Goal: Task Accomplishment & Management: Manage account settings

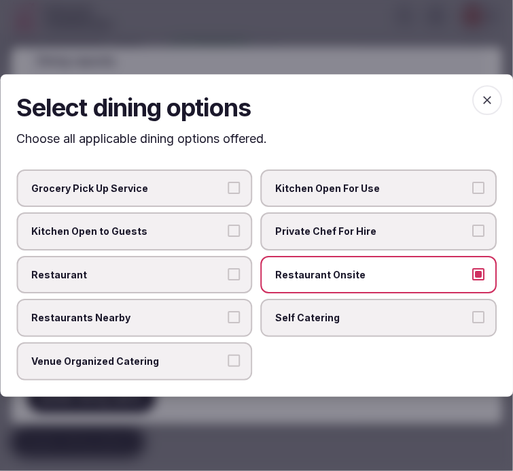
click at [307, 286] on label "Restaurant Onsite" at bounding box center [379, 275] width 237 height 38
click at [473, 280] on button "Restaurant Onsite" at bounding box center [479, 274] width 12 height 12
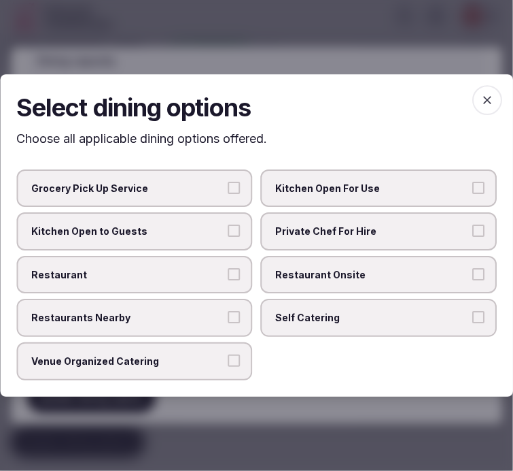
click at [253, 230] on div "Grocery Pick Up Service Kitchen Open For Use Kitchen Open to Guests Private Che…" at bounding box center [256, 274] width 481 height 211
click at [228, 233] on label "Kitchen Open to Guests" at bounding box center [134, 231] width 237 height 38
click at [228, 233] on button "Kitchen Open to Guests" at bounding box center [234, 230] width 12 height 12
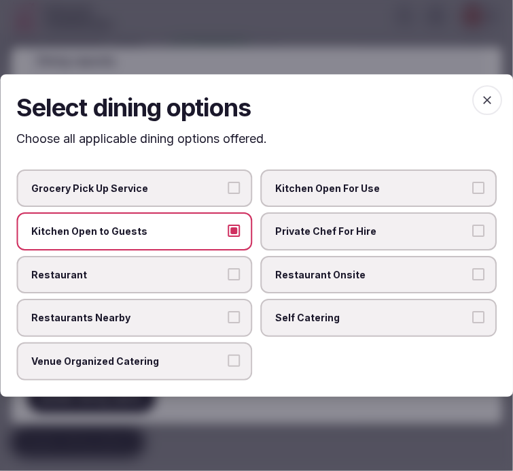
click at [493, 97] on icon "button" at bounding box center [488, 100] width 14 height 14
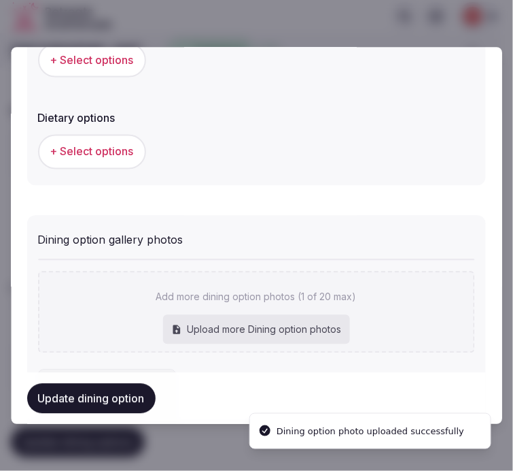
scroll to position [466, 0]
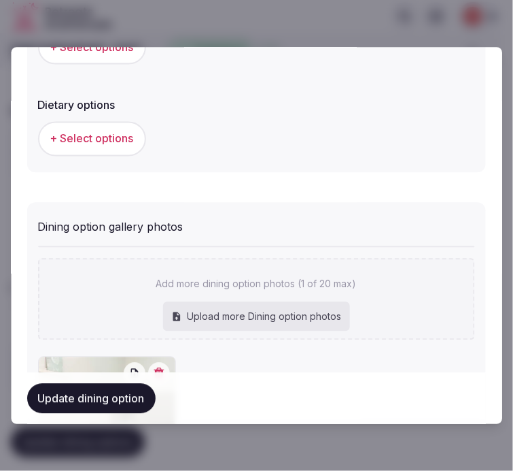
click at [134, 398] on button "Update dining option" at bounding box center [91, 398] width 129 height 30
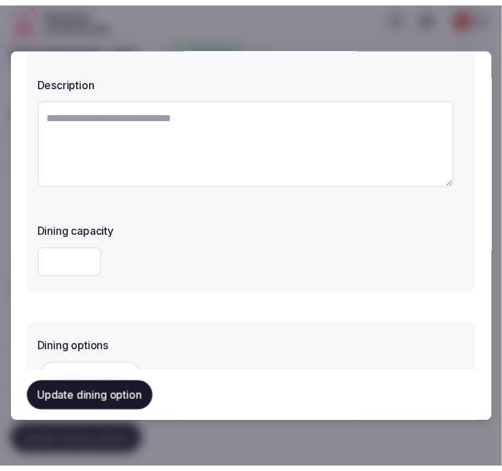
scroll to position [0, 0]
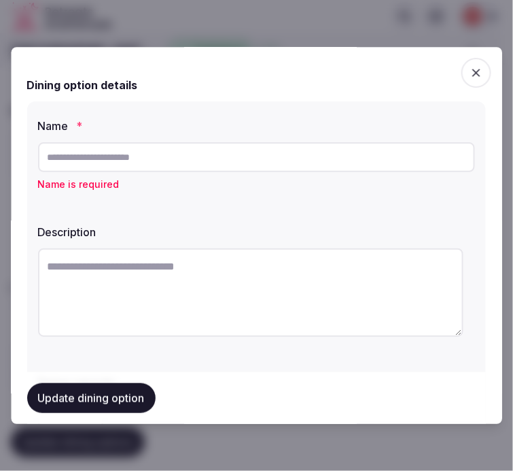
click at [470, 71] on icon "button" at bounding box center [477, 73] width 14 height 14
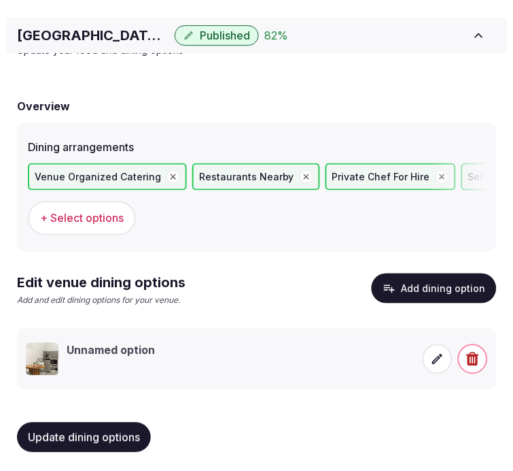
scroll to position [63, 0]
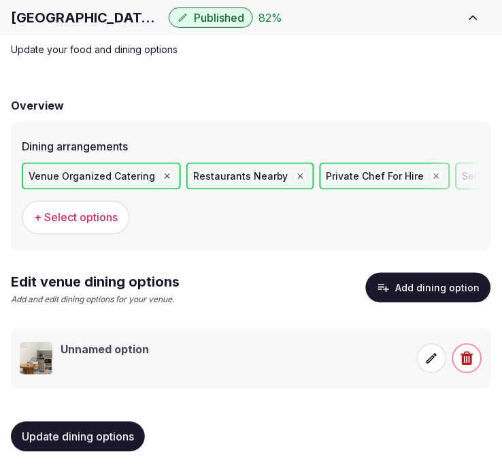
click at [437, 354] on icon at bounding box center [432, 359] width 14 height 14
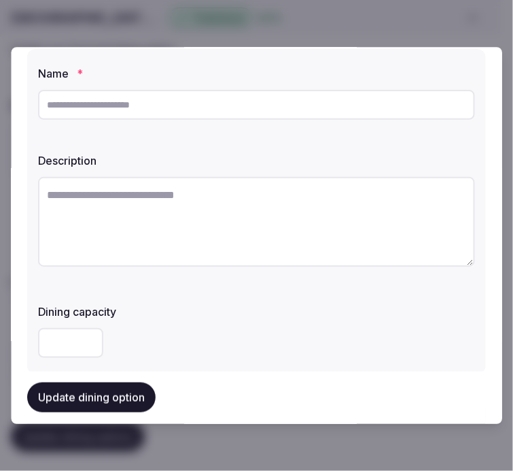
scroll to position [75, 0]
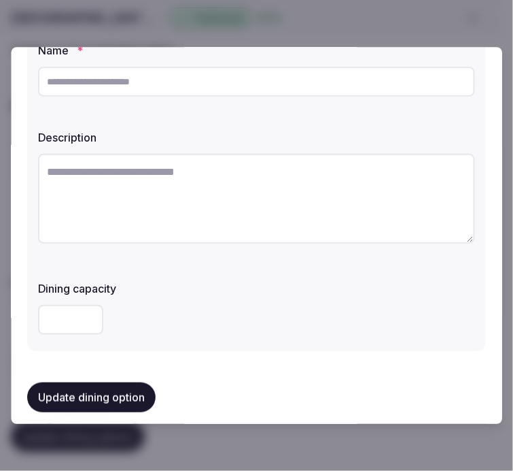
click at [238, 76] on input "text" at bounding box center [256, 82] width 437 height 30
type input "**********"
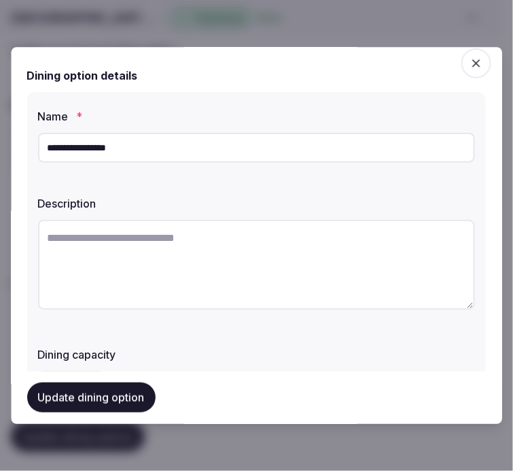
scroll to position [8, 0]
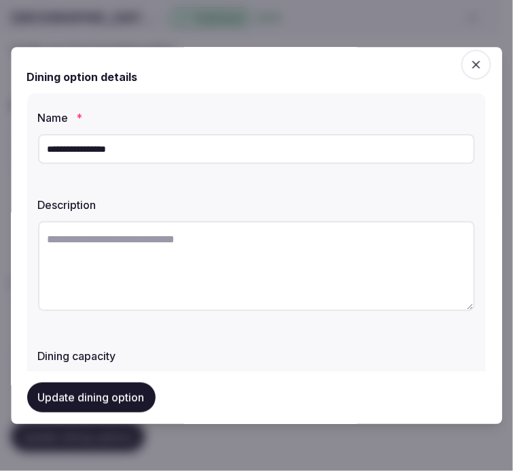
click at [204, 237] on textarea at bounding box center [256, 266] width 437 height 90
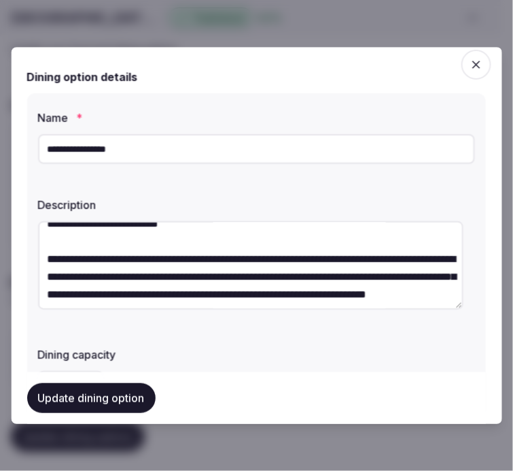
scroll to position [0, 0]
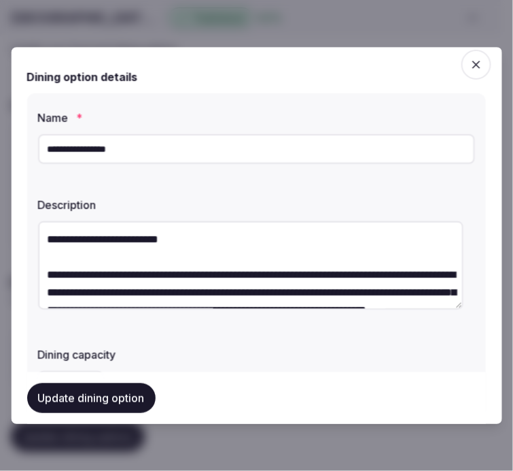
click at [161, 237] on textarea "**********" at bounding box center [251, 265] width 426 height 88
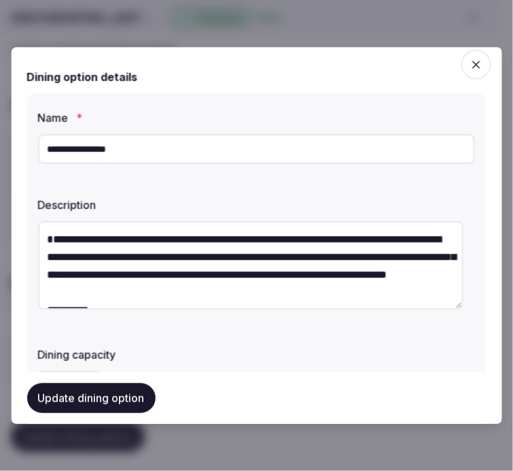
drag, startPoint x: 43, startPoint y: 256, endPoint x: 68, endPoint y: 214, distance: 48.5
click at [68, 214] on div "**********" at bounding box center [256, 255] width 437 height 128
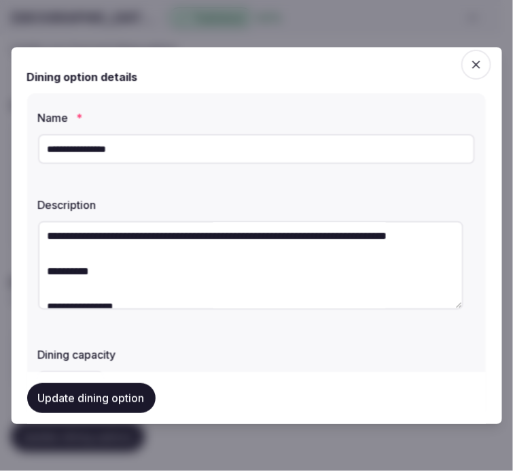
scroll to position [75, 0]
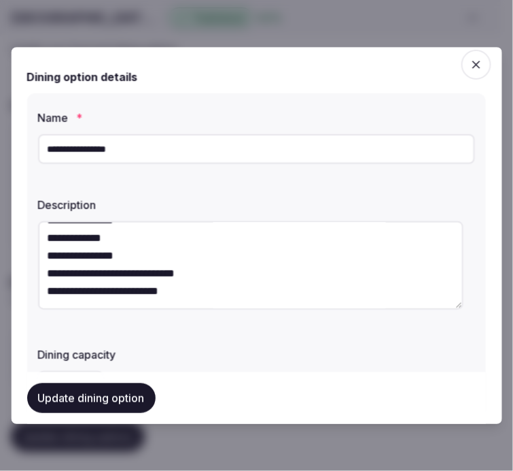
drag, startPoint x: 334, startPoint y: 236, endPoint x: 316, endPoint y: 316, distance: 82.2
click at [321, 315] on div "**********" at bounding box center [256, 267] width 437 height 103
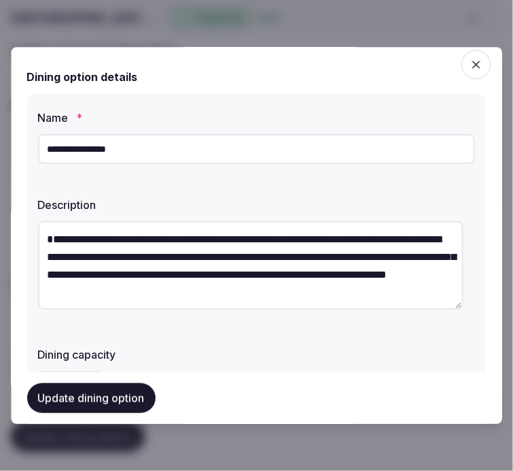
scroll to position [17, 0]
type textarea "**********"
click at [140, 396] on button "Update dining option" at bounding box center [91, 398] width 129 height 30
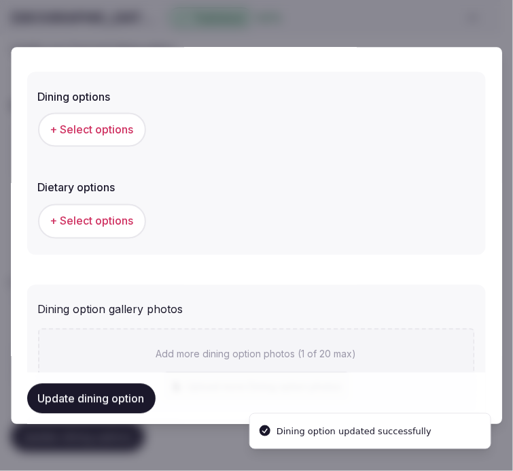
scroll to position [386, 0]
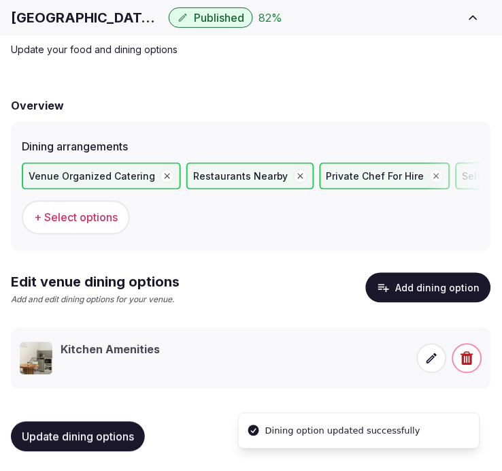
drag, startPoint x: 154, startPoint y: 345, endPoint x: 272, endPoint y: 358, distance: 119.0
click at [158, 345] on h3 "Kitchen Amenities" at bounding box center [110, 349] width 99 height 15
click at [431, 354] on icon at bounding box center [432, 359] width 14 height 14
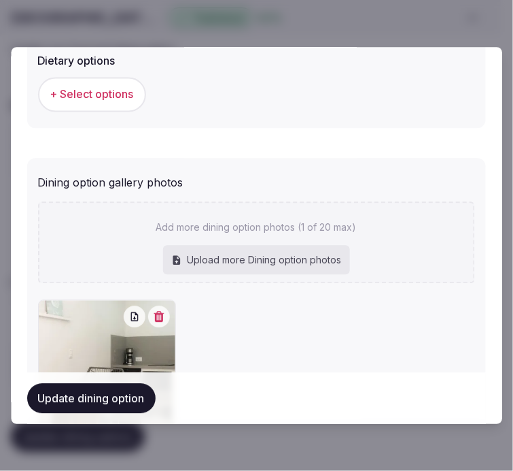
scroll to position [310, 0]
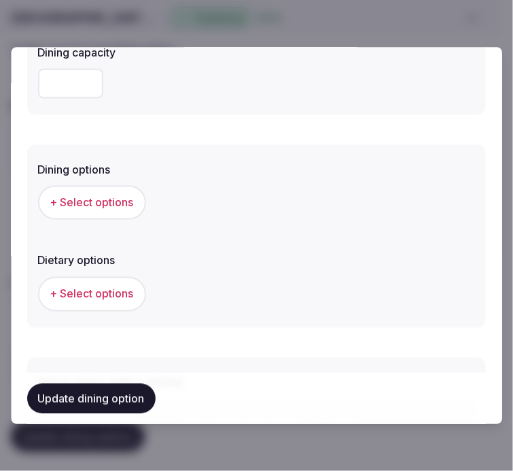
click at [92, 214] on button "+ Select options" at bounding box center [92, 203] width 108 height 34
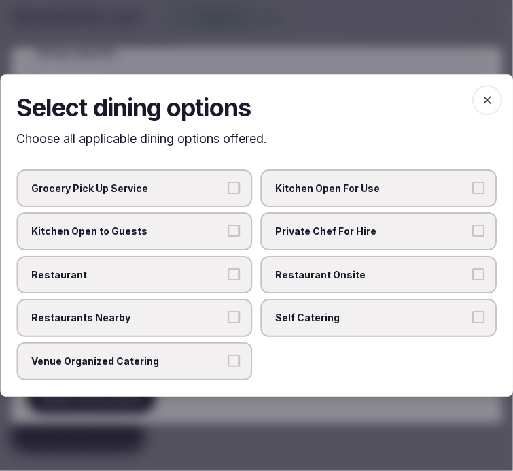
click at [211, 225] on label "Kitchen Open to Guests" at bounding box center [134, 231] width 237 height 38
click at [228, 225] on button "Kitchen Open to Guests" at bounding box center [234, 230] width 12 height 12
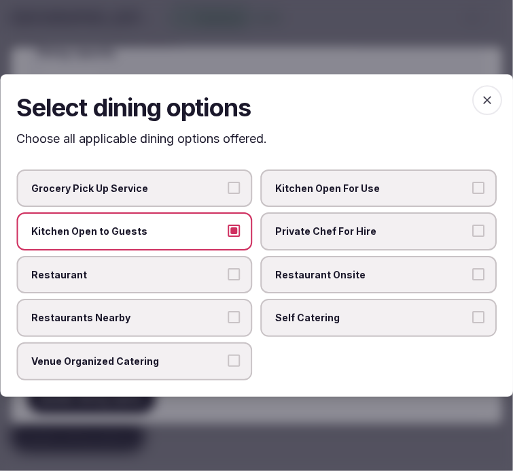
drag, startPoint x: 488, startPoint y: 98, endPoint x: 456, endPoint y: 134, distance: 48.2
click at [483, 107] on icon "button" at bounding box center [488, 100] width 14 height 14
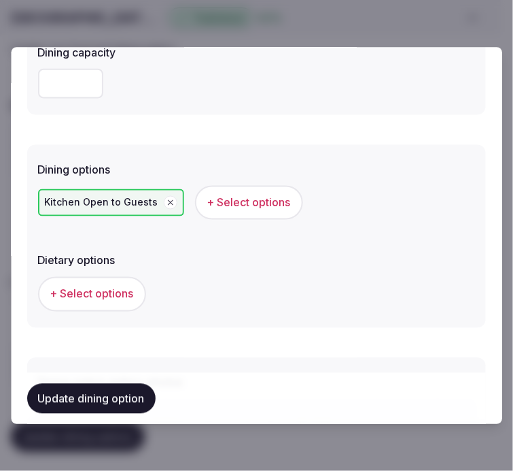
click at [107, 393] on button "Update dining option" at bounding box center [91, 398] width 129 height 30
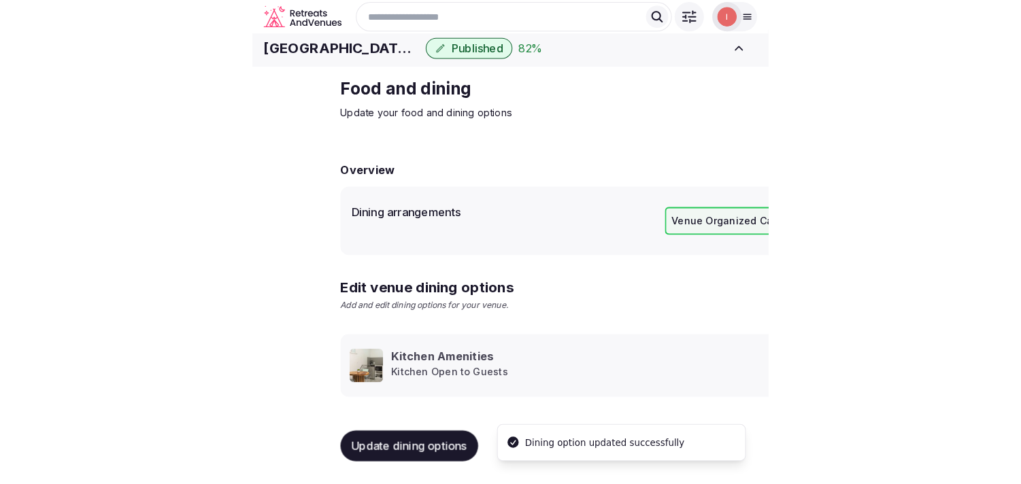
scroll to position [16, 0]
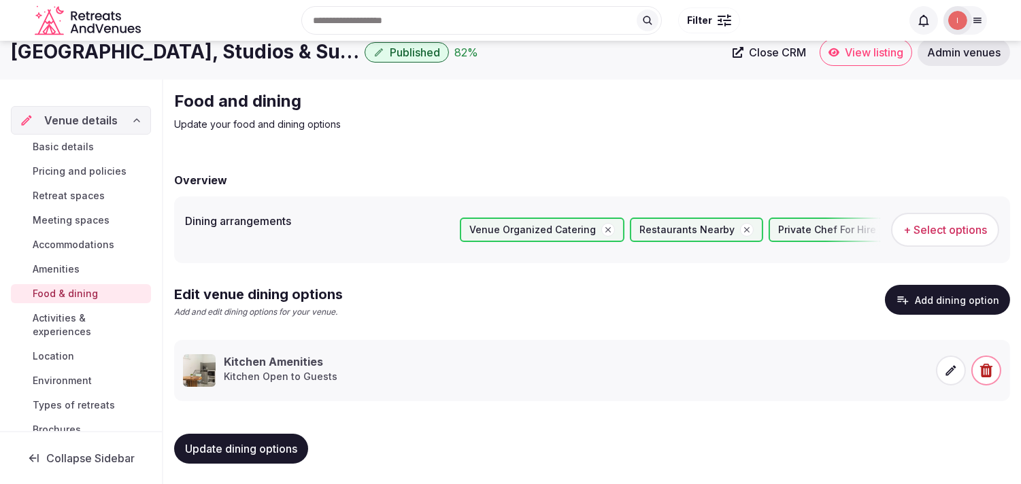
click at [252, 439] on button "Update dining options" at bounding box center [241, 449] width 134 height 30
click at [69, 324] on span "Activities & experiences" at bounding box center [89, 324] width 113 height 27
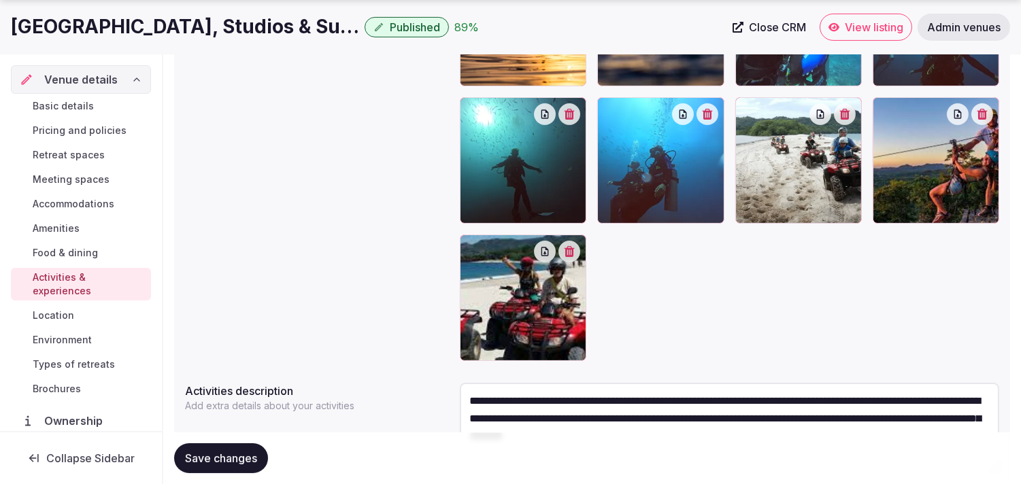
scroll to position [789, 0]
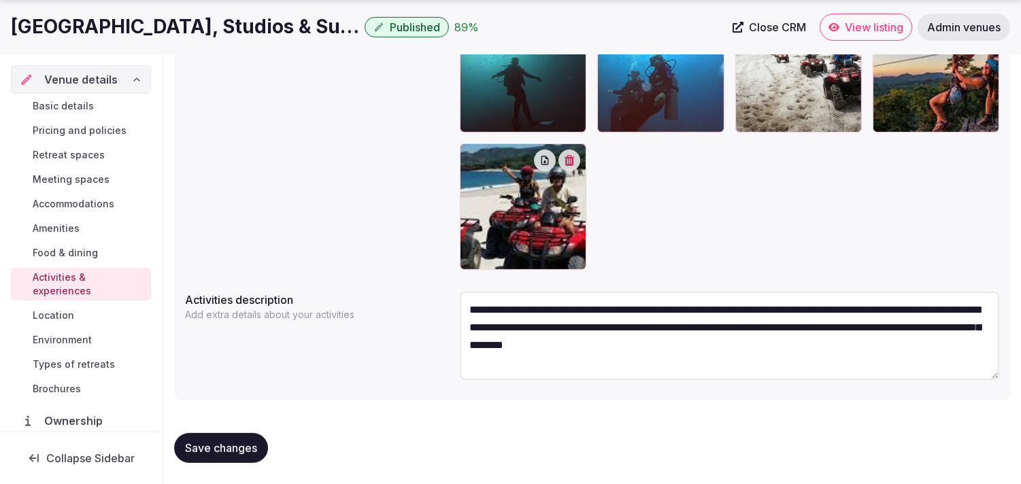
drag, startPoint x: 214, startPoint y: 456, endPoint x: 222, endPoint y: 435, distance: 22.9
click at [214, 451] on button "Save changes" at bounding box center [221, 448] width 94 height 30
click at [219, 447] on span "Save changes" at bounding box center [221, 448] width 72 height 14
click at [202, 454] on button "Save changes" at bounding box center [221, 448] width 94 height 30
click at [55, 318] on span "Location" at bounding box center [53, 316] width 41 height 14
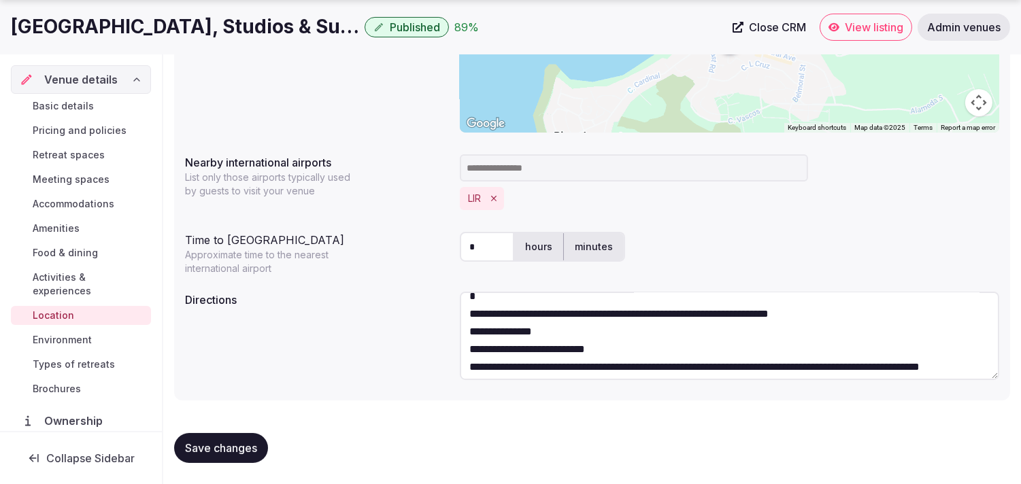
scroll to position [248, 0]
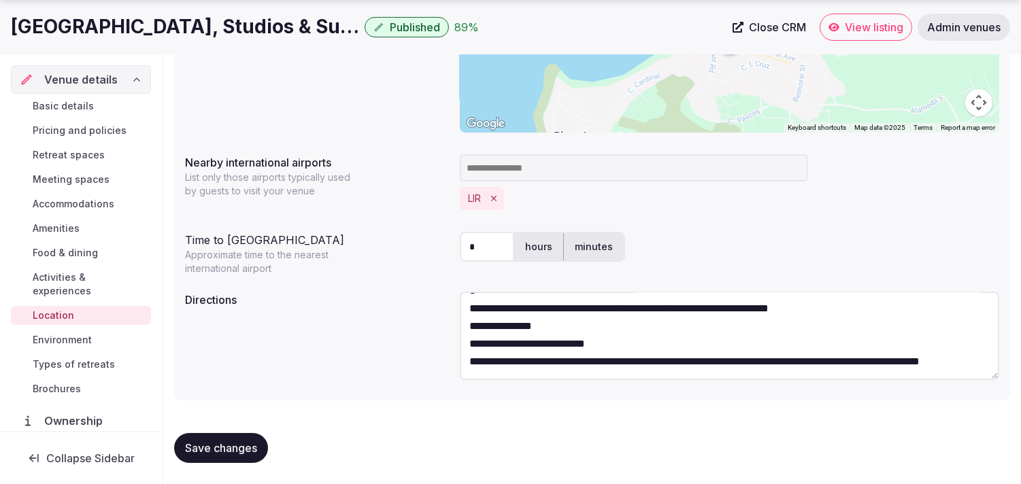
click at [84, 347] on link "Environment" at bounding box center [81, 339] width 140 height 19
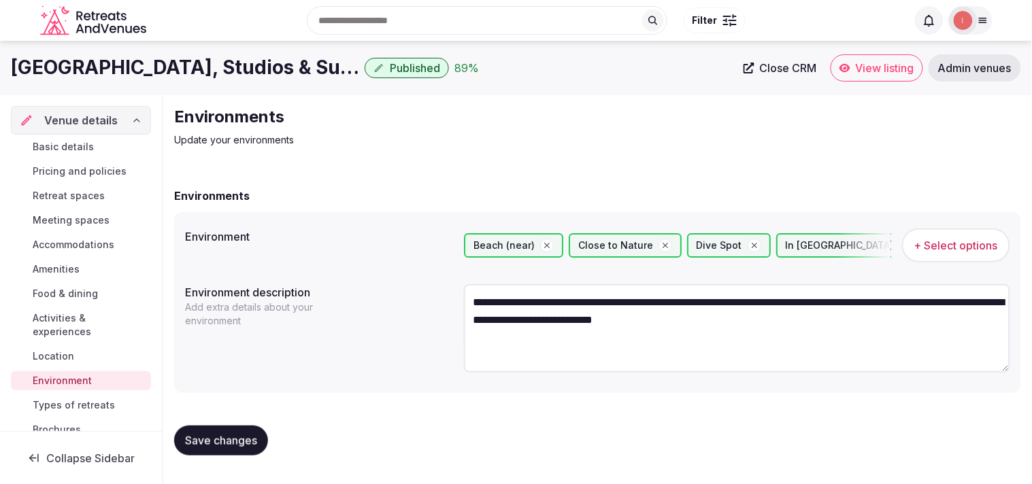
click at [92, 405] on span "Types of retreats" at bounding box center [74, 405] width 82 height 14
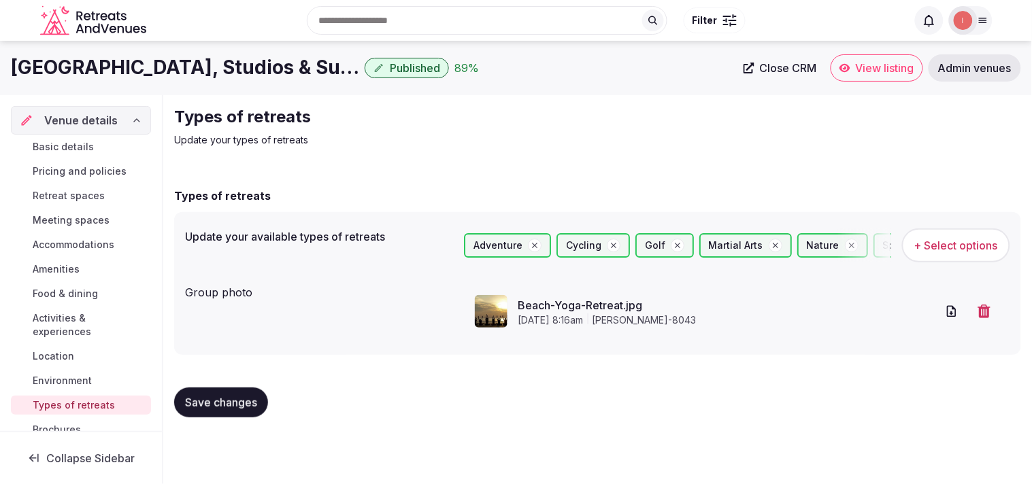
drag, startPoint x: 209, startPoint y: 402, endPoint x: 311, endPoint y: 350, distance: 115.3
click at [214, 402] on span "Save changes" at bounding box center [221, 403] width 72 height 14
click at [513, 60] on link "Close CRM" at bounding box center [780, 67] width 90 height 27
